Goal: Information Seeking & Learning: Find specific fact

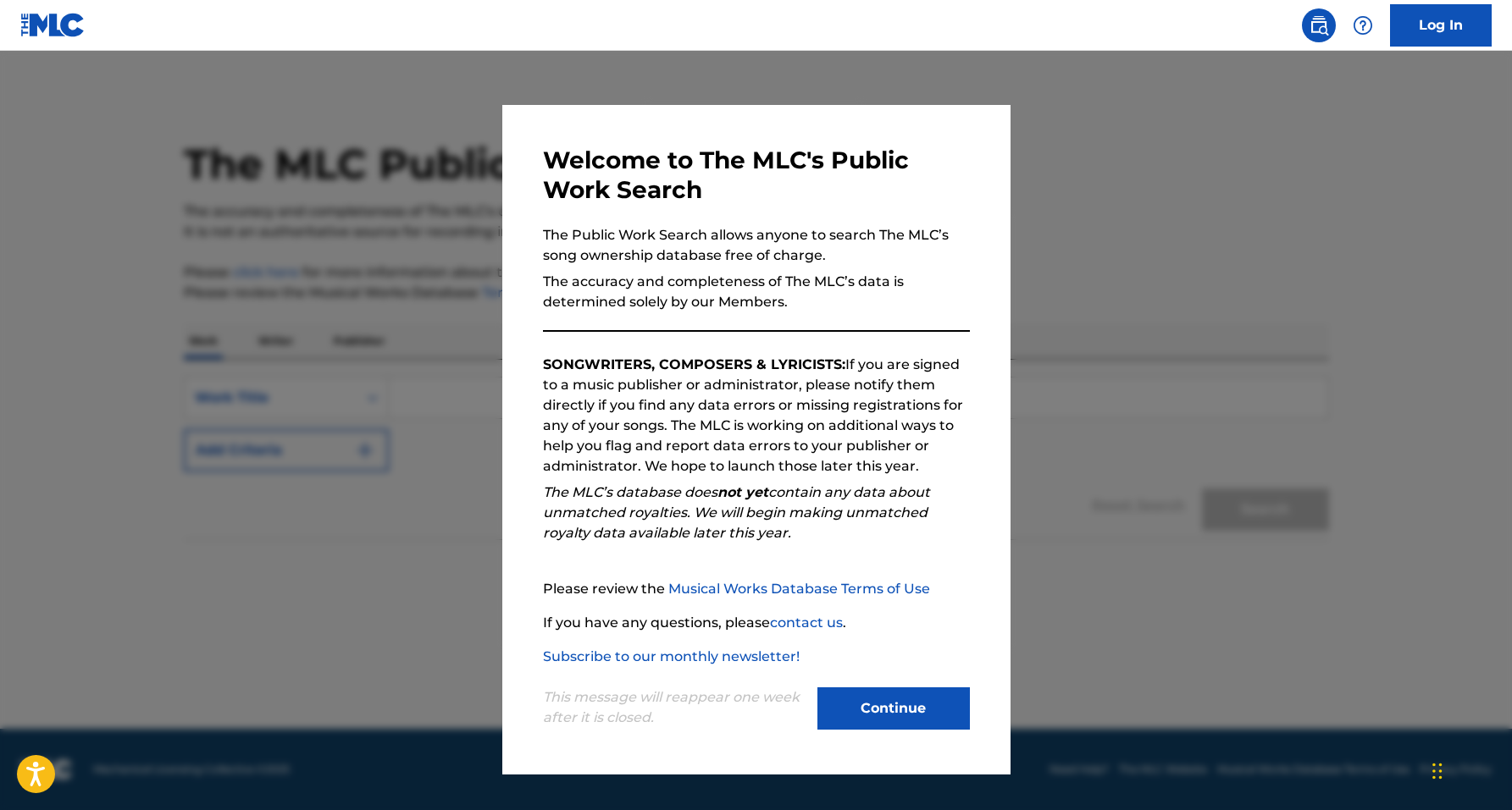
click at [910, 707] on button "Continue" at bounding box center [893, 709] width 152 height 43
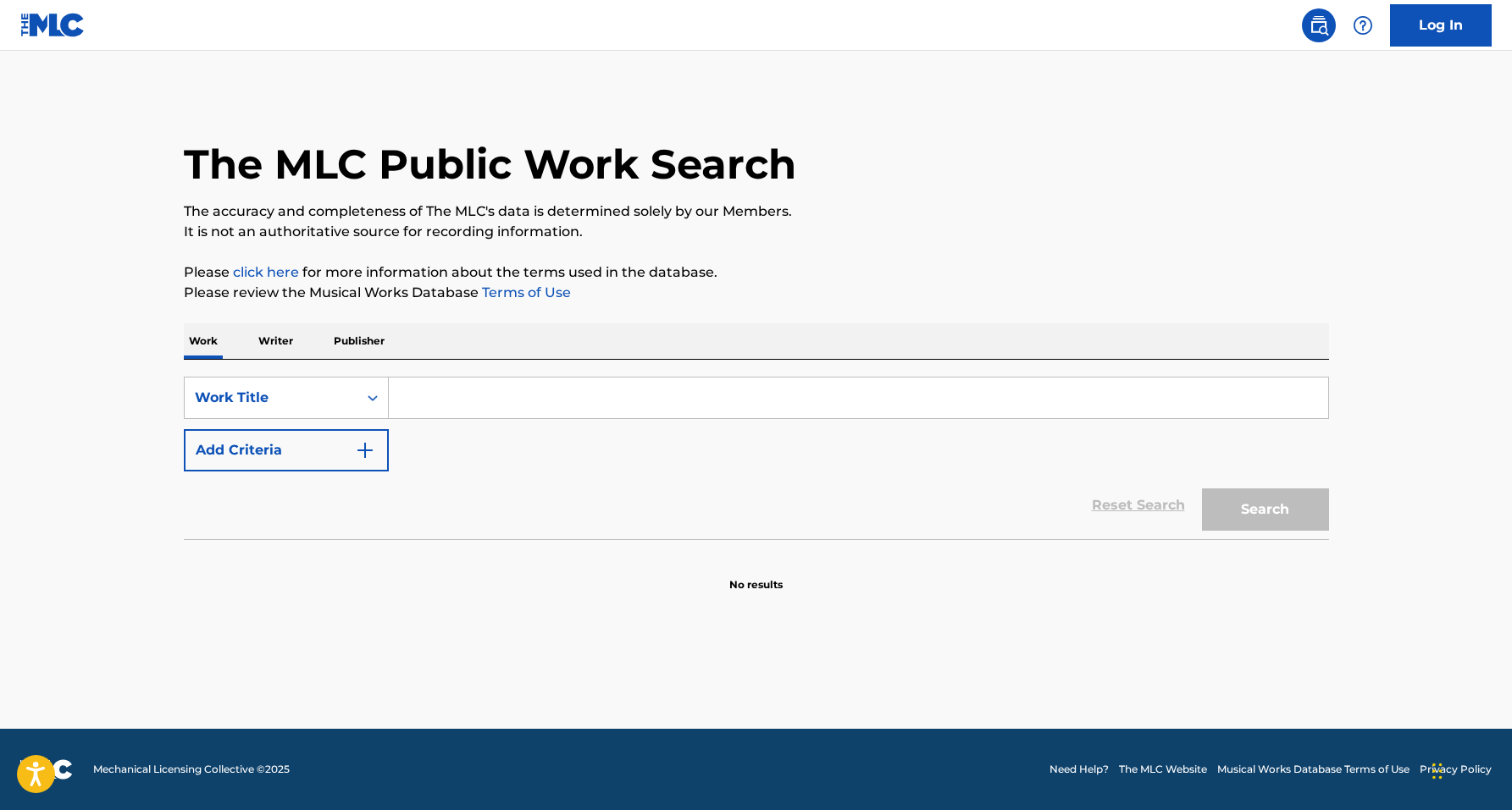
click at [292, 343] on p "Writer" at bounding box center [275, 341] width 45 height 36
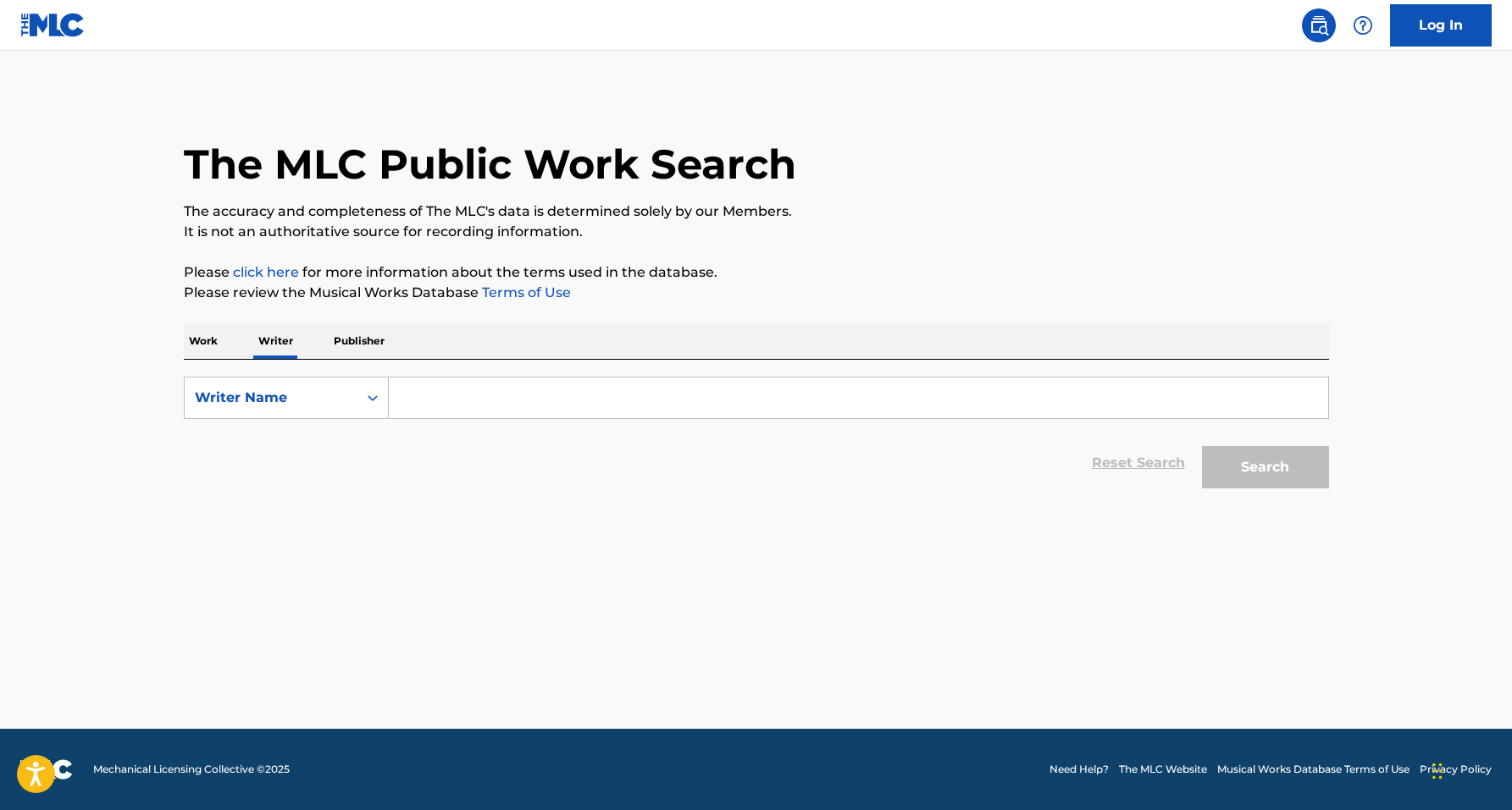
click at [427, 404] on input "Search Form" at bounding box center [858, 398] width 939 height 41
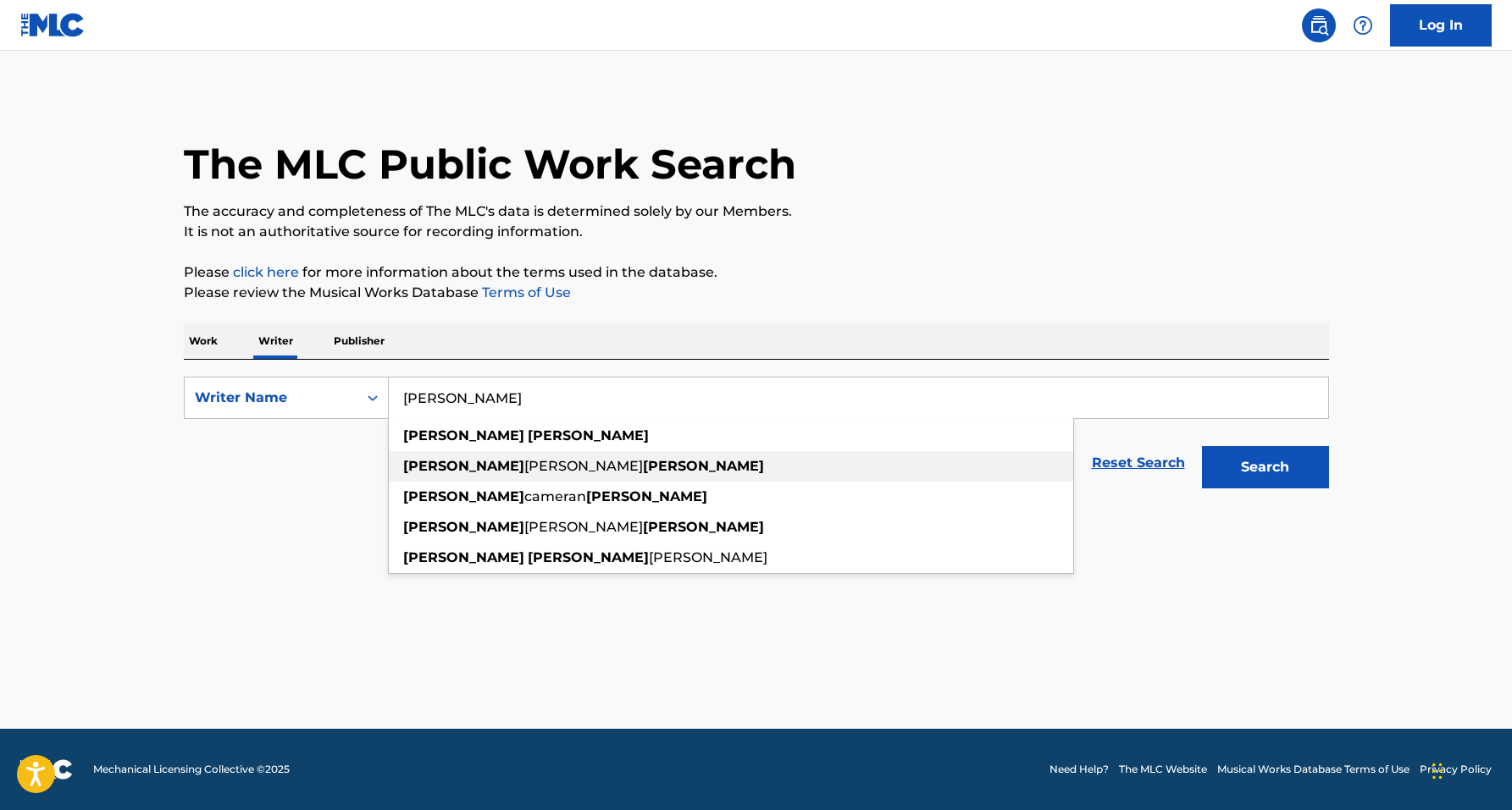
click at [524, 467] on span "[PERSON_NAME]" at bounding box center [583, 466] width 118 height 16
type input "[PERSON_NAME] [PERSON_NAME]"
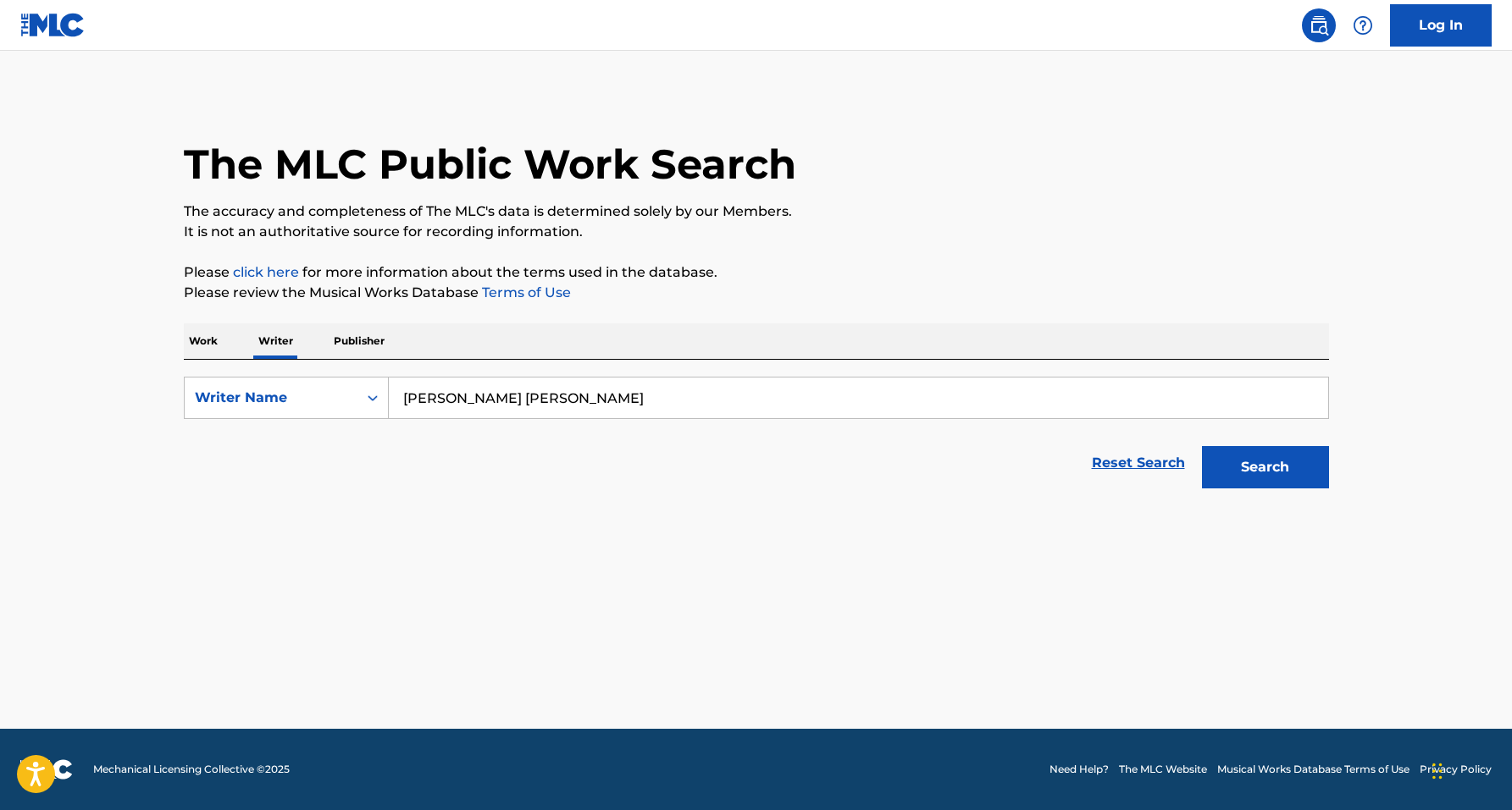
click at [1283, 473] on button "Search" at bounding box center [1265, 467] width 127 height 43
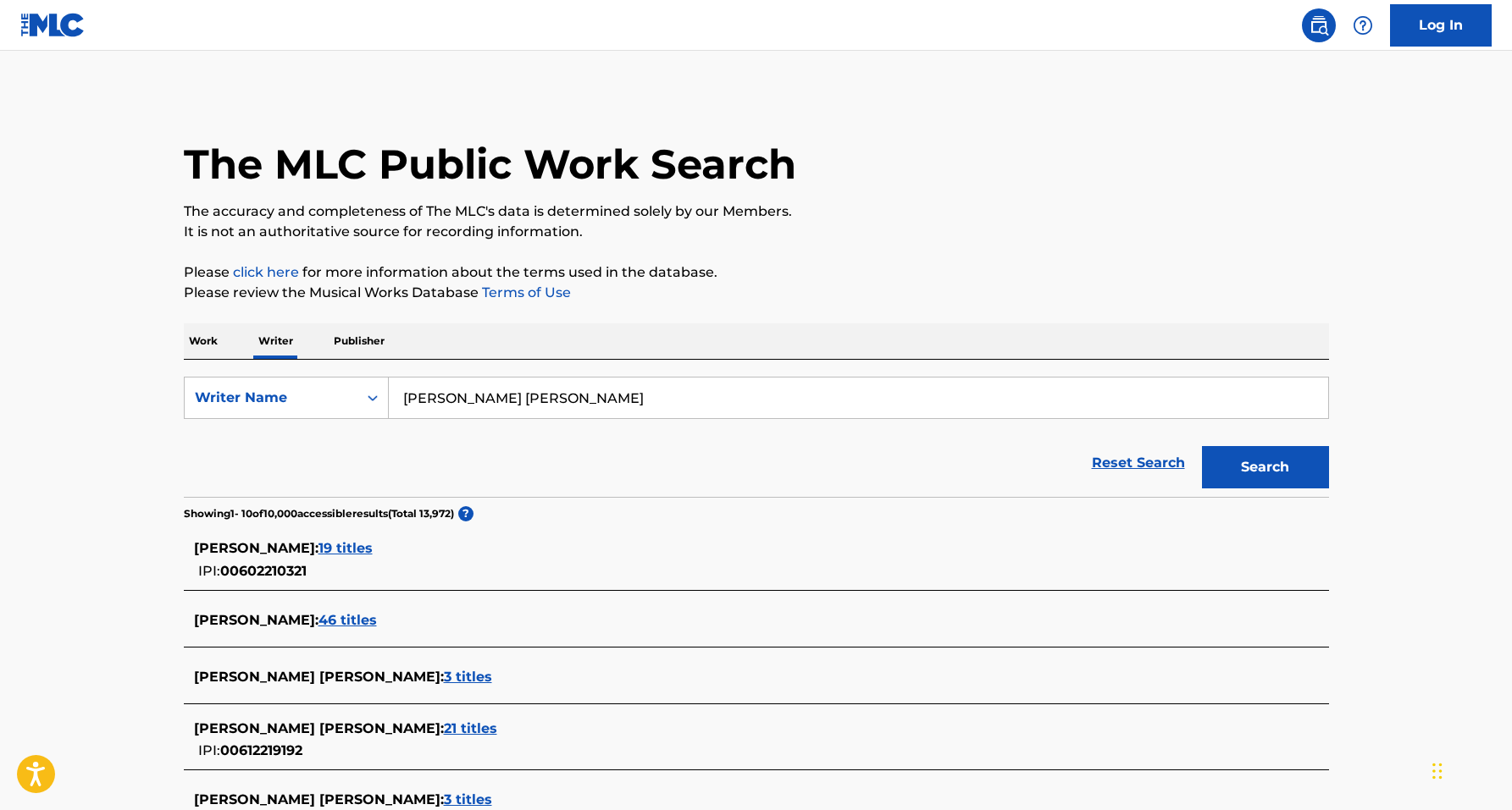
scroll to position [277, 0]
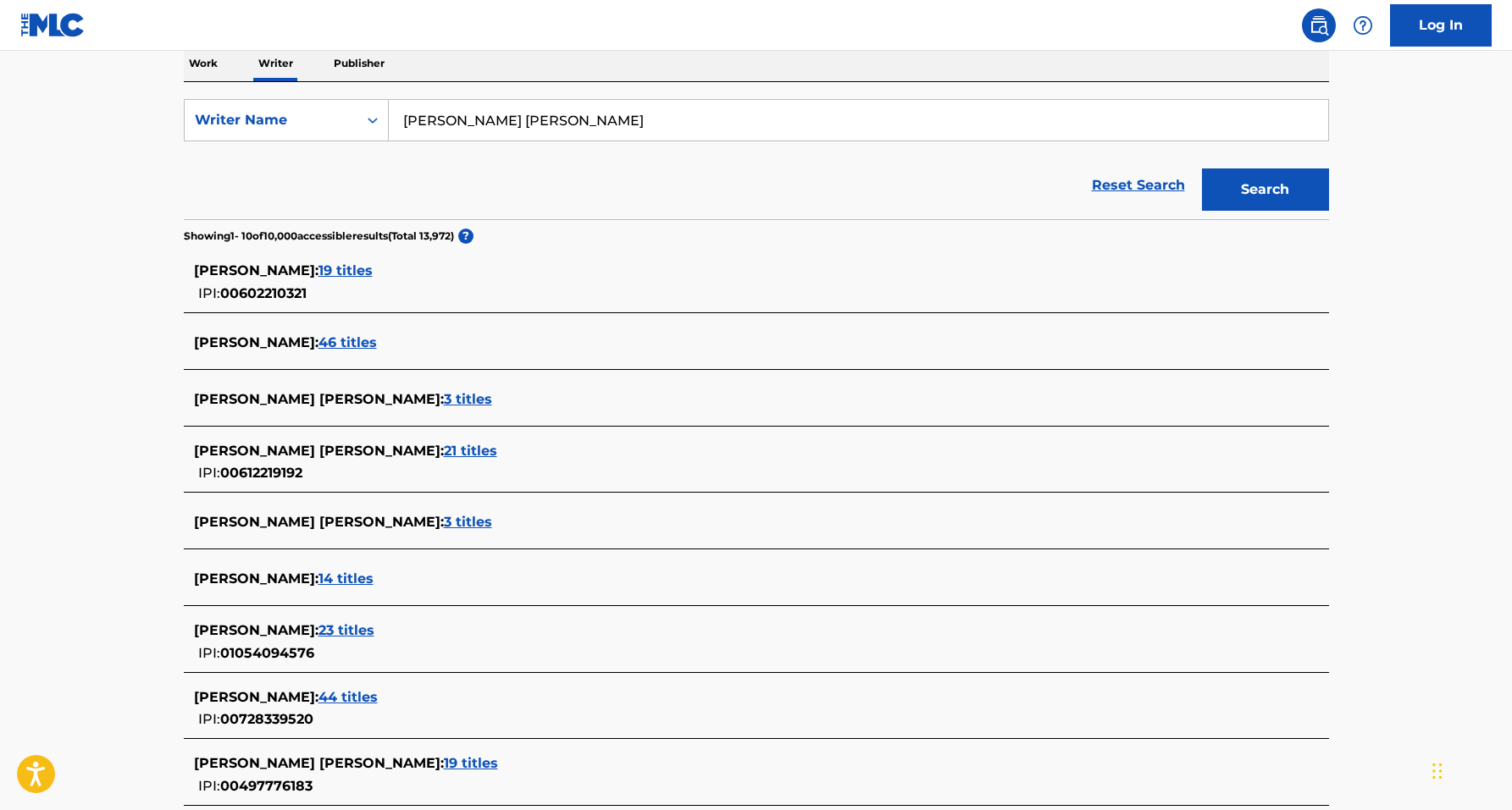
click at [356, 346] on span "46 titles" at bounding box center [347, 343] width 59 height 16
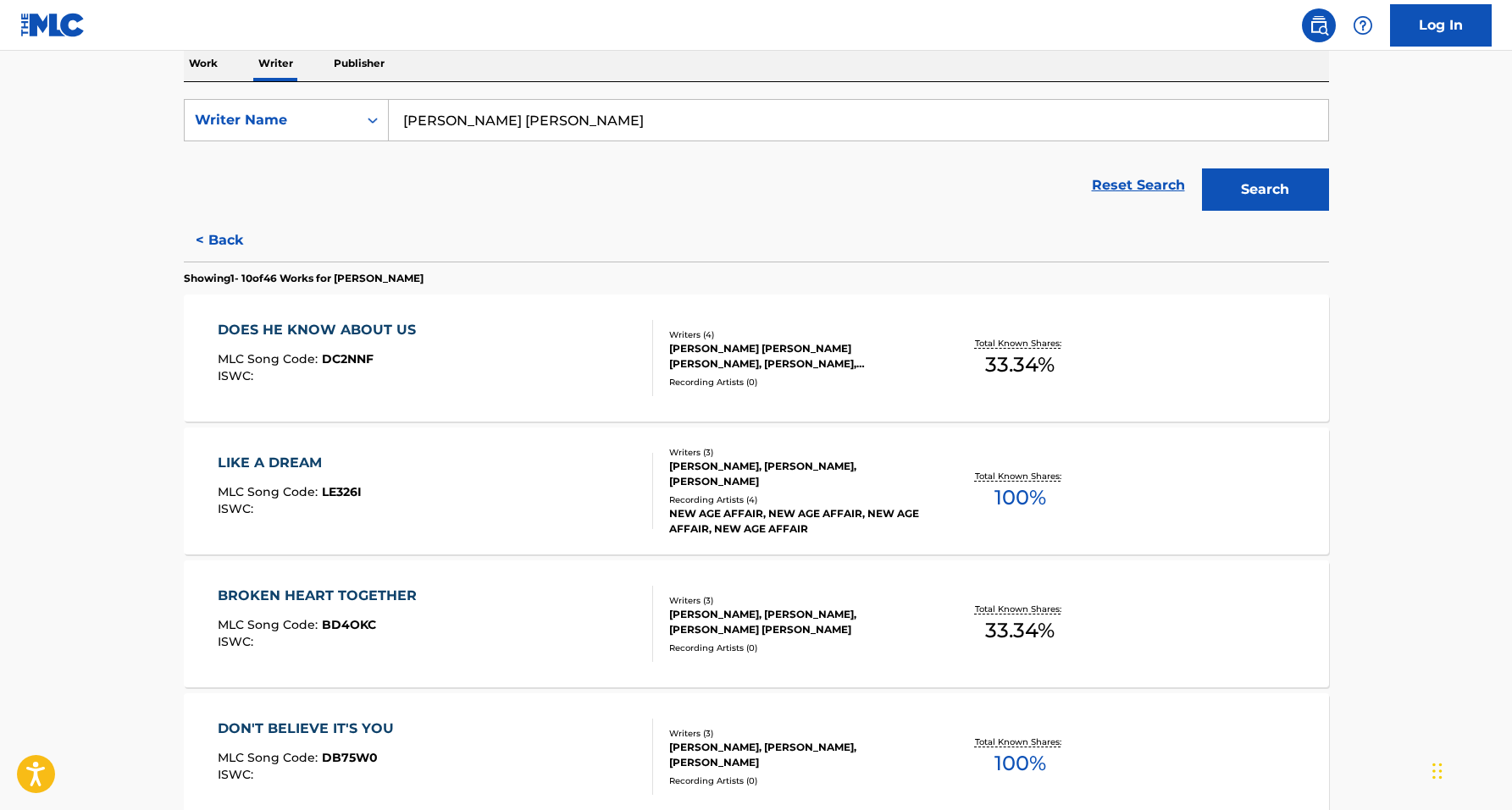
click at [563, 361] on div "DOES HE KNOW ABOUT US MLC Song Code : DC2NNF ISWC :" at bounding box center [435, 358] width 435 height 77
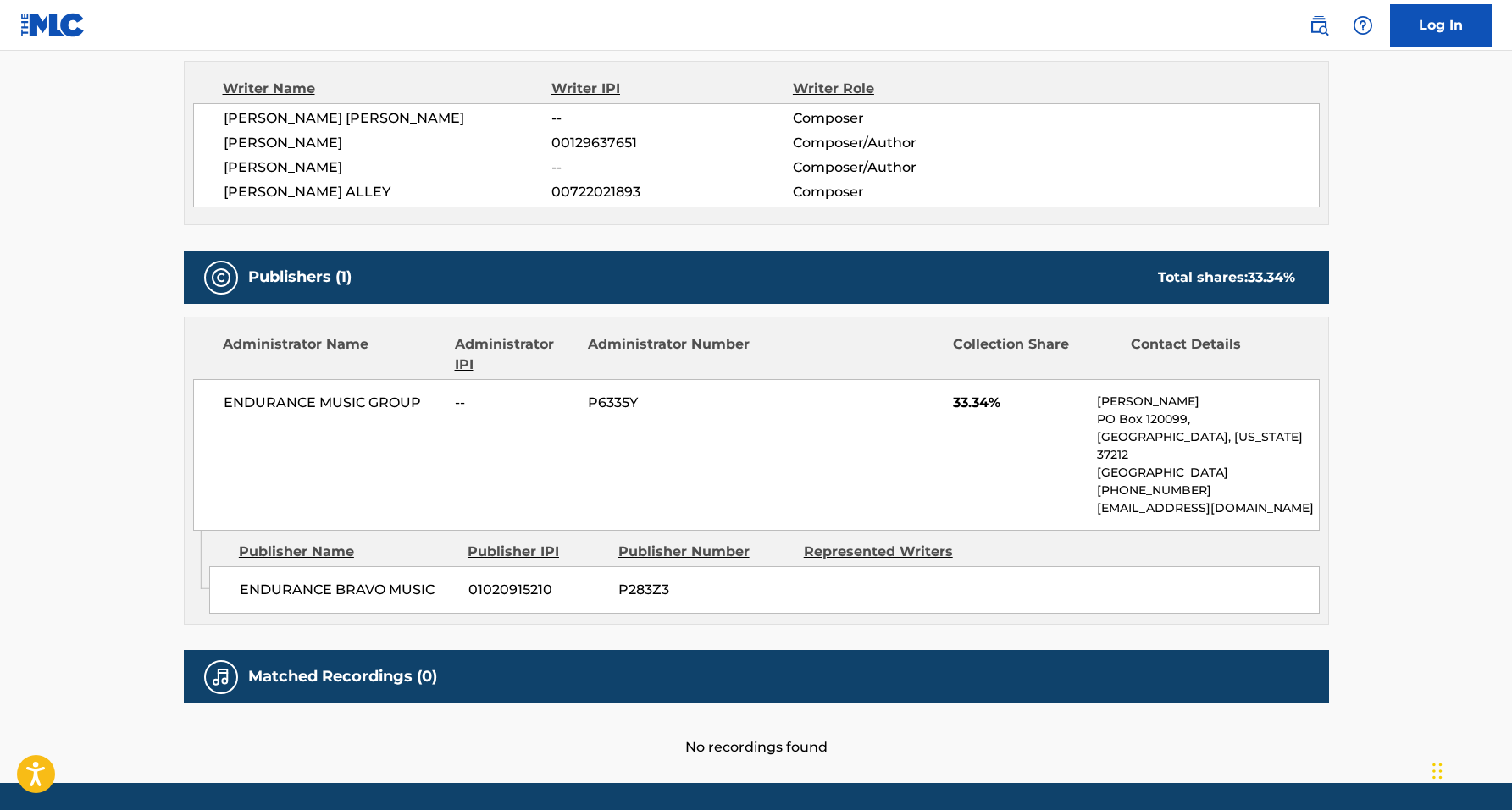
scroll to position [620, 0]
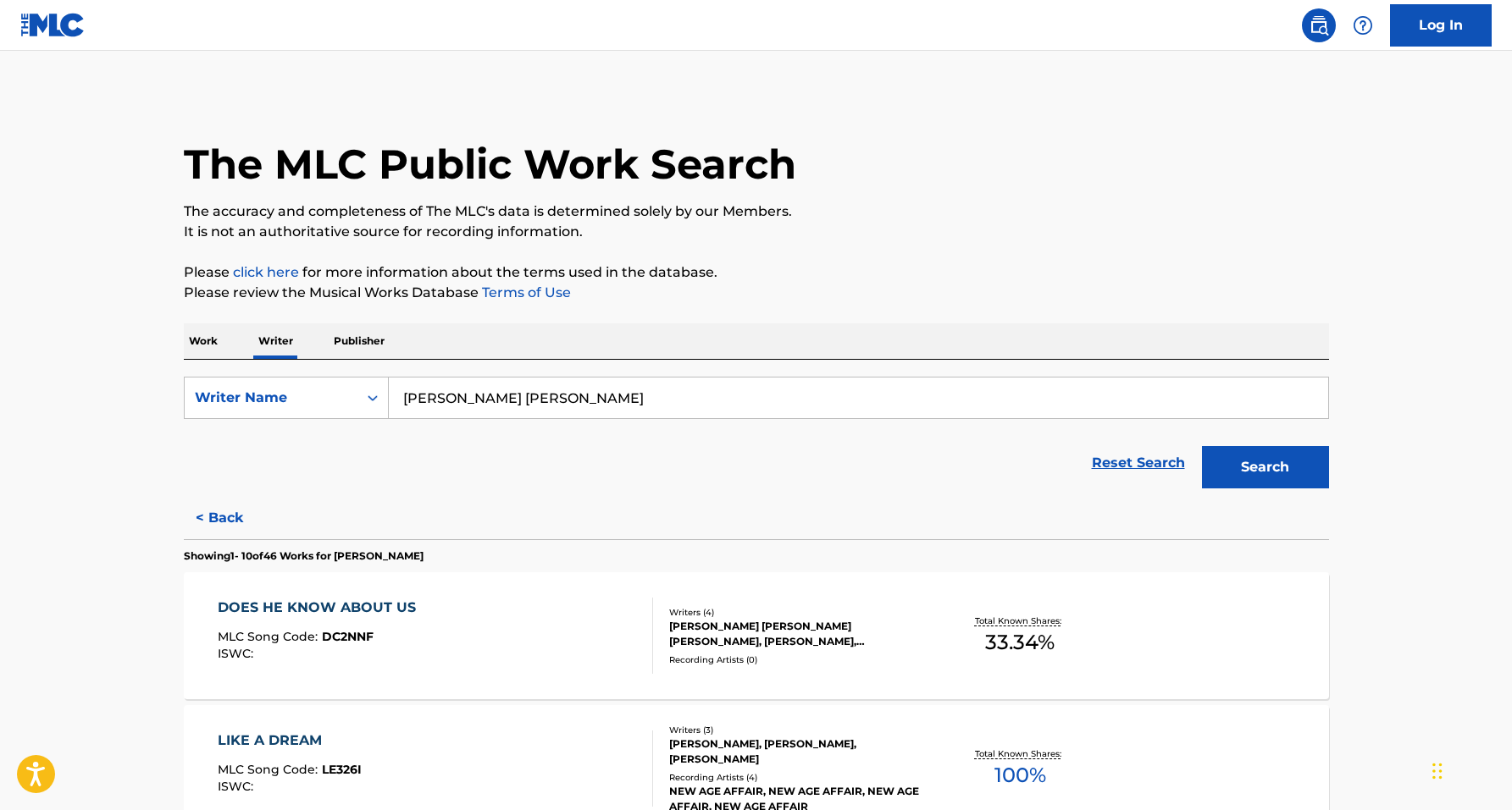
click at [525, 393] on input "[PERSON_NAME] [PERSON_NAME]" at bounding box center [858, 398] width 939 height 41
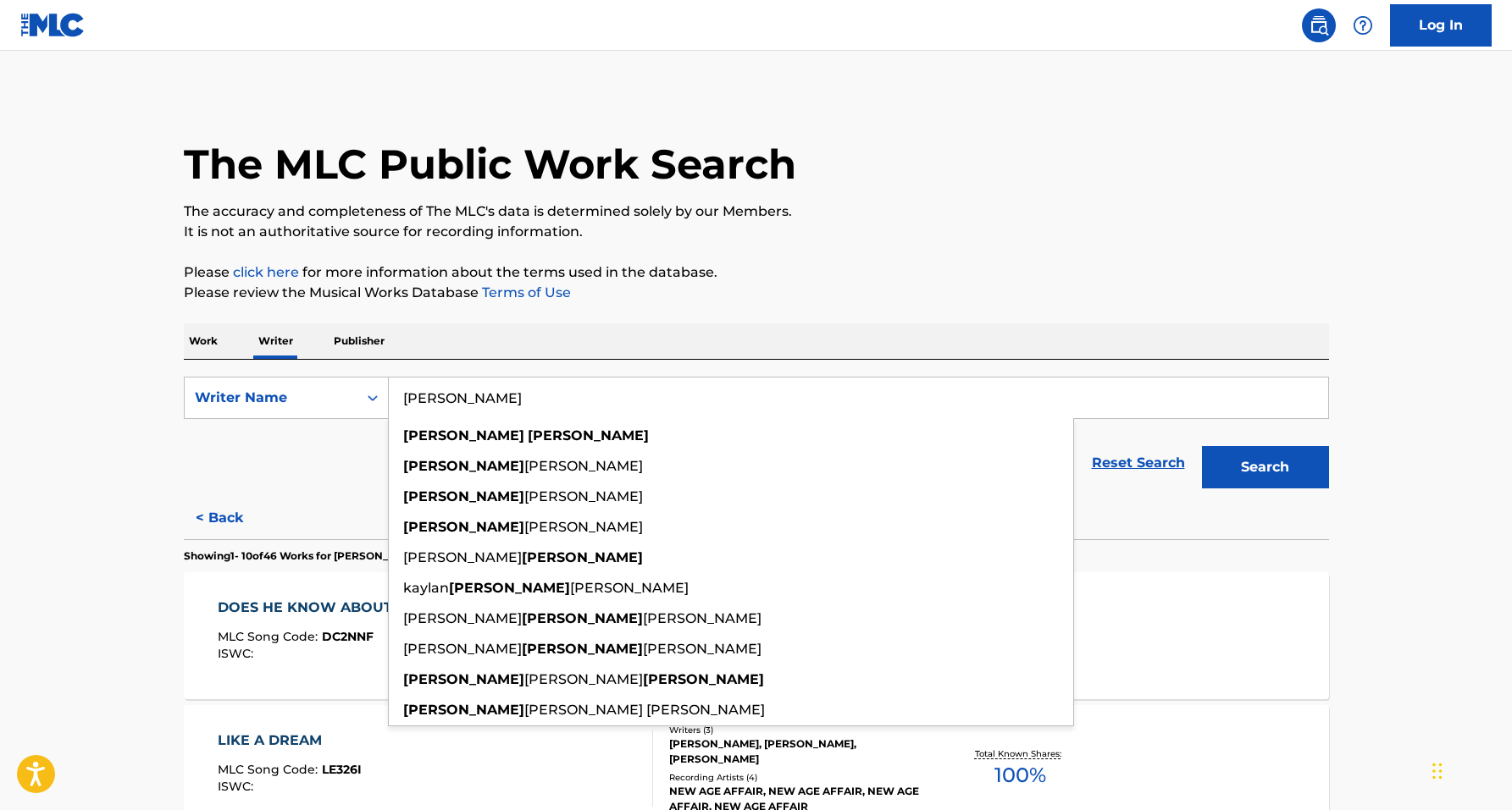
type input "[PERSON_NAME]"
click at [1202, 446] on button "Search" at bounding box center [1265, 467] width 127 height 43
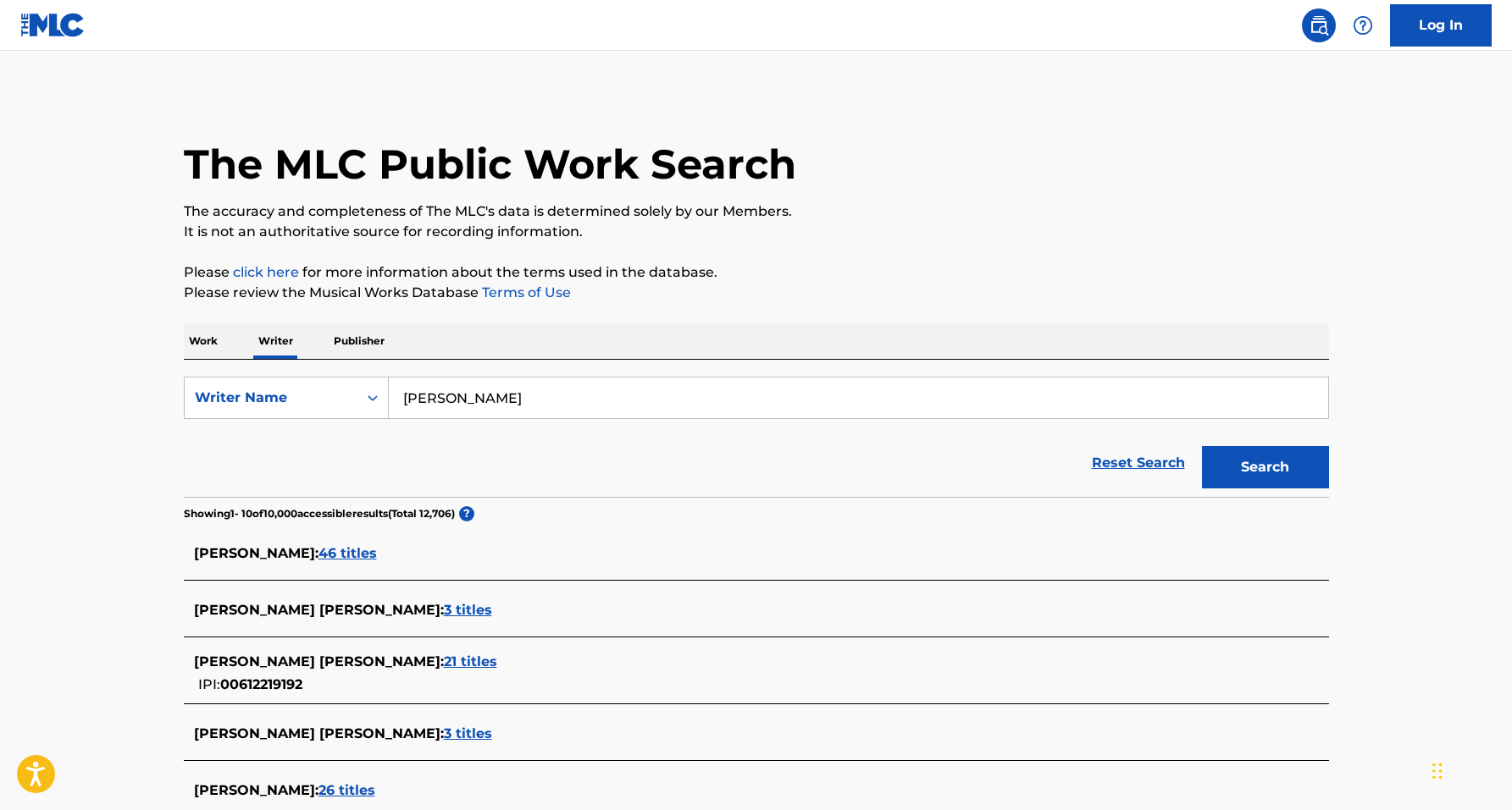
click at [346, 558] on span "46 titles" at bounding box center [347, 554] width 59 height 16
